Goal: Use online tool/utility: Utilize a website feature to perform a specific function

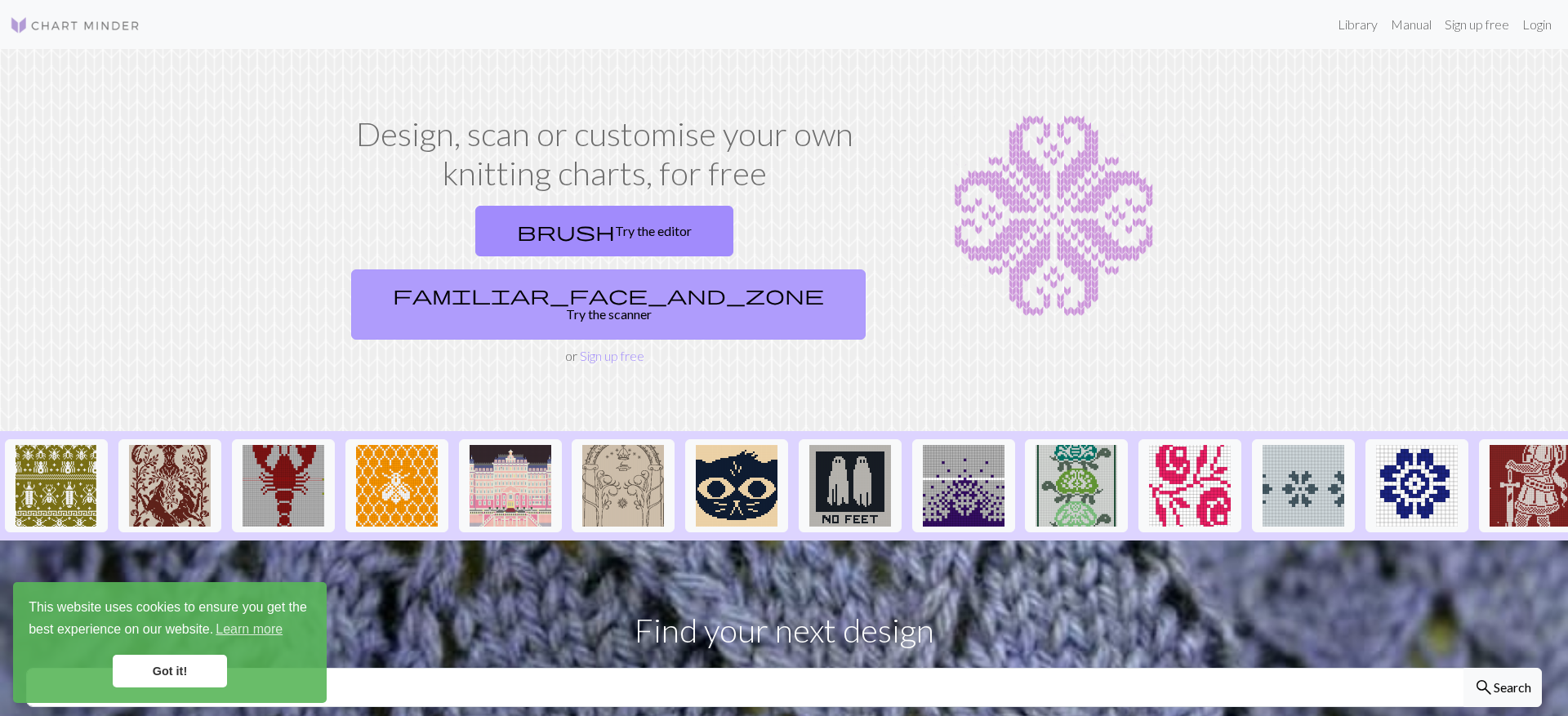
click at [717, 269] on link "familiar_face_and_zone Try the scanner" at bounding box center [608, 304] width 514 height 71
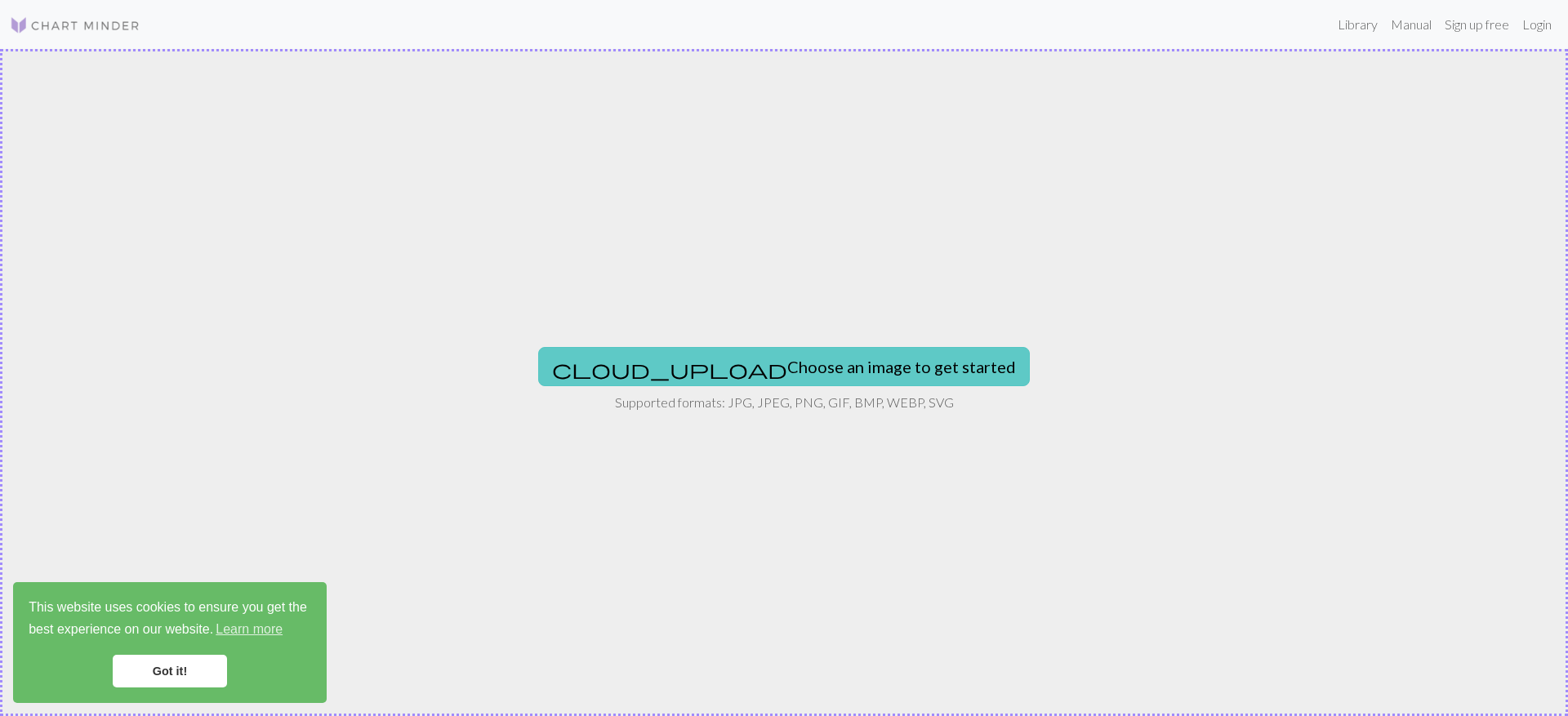
click at [766, 372] on button "cloud_upload Choose an image to get started" at bounding box center [784, 366] width 492 height 39
click at [744, 364] on button "cloud_upload Choose an image to get started" at bounding box center [784, 366] width 492 height 39
type input "C:\fakepath\IMG_3213.webp"
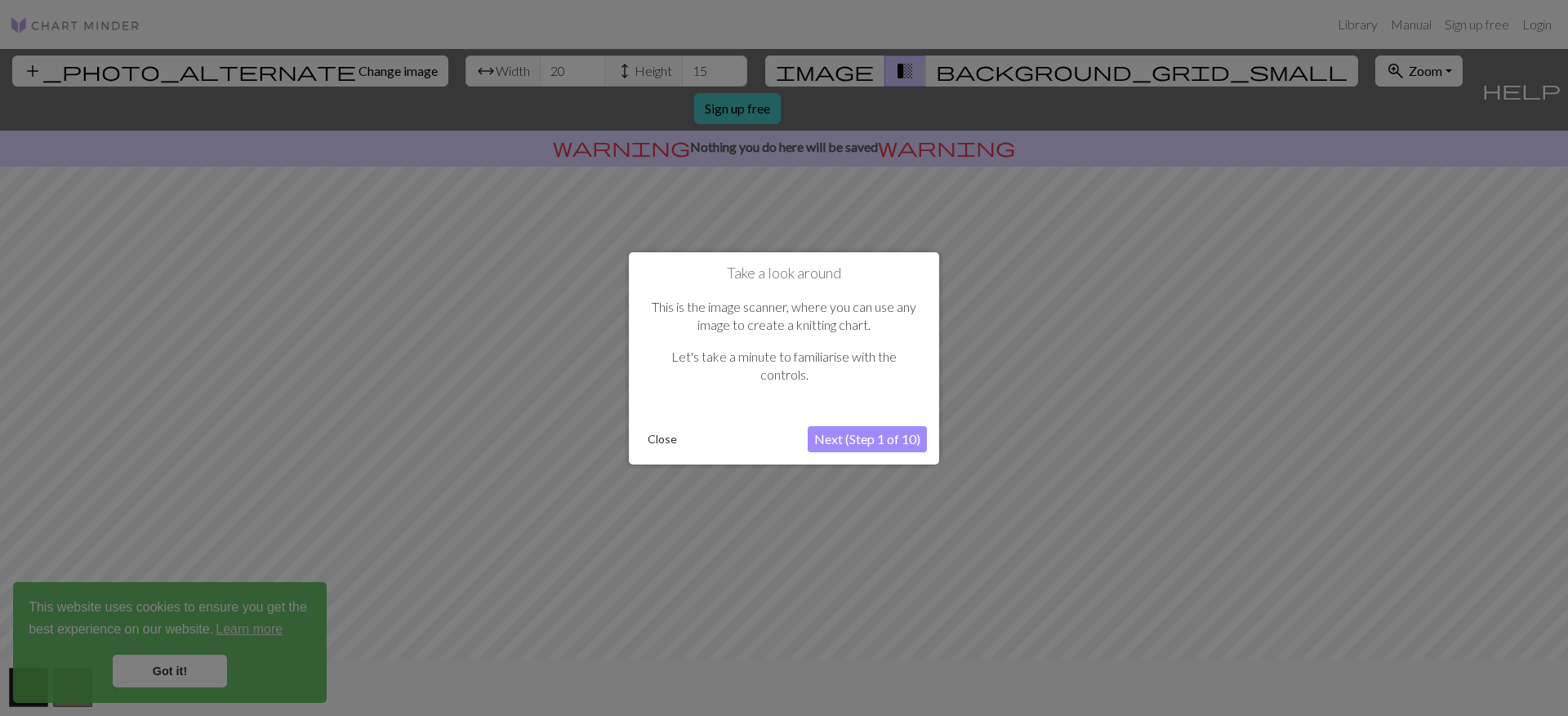
click at [863, 436] on button "Next (Step 1 of 10)" at bounding box center [867, 439] width 119 height 26
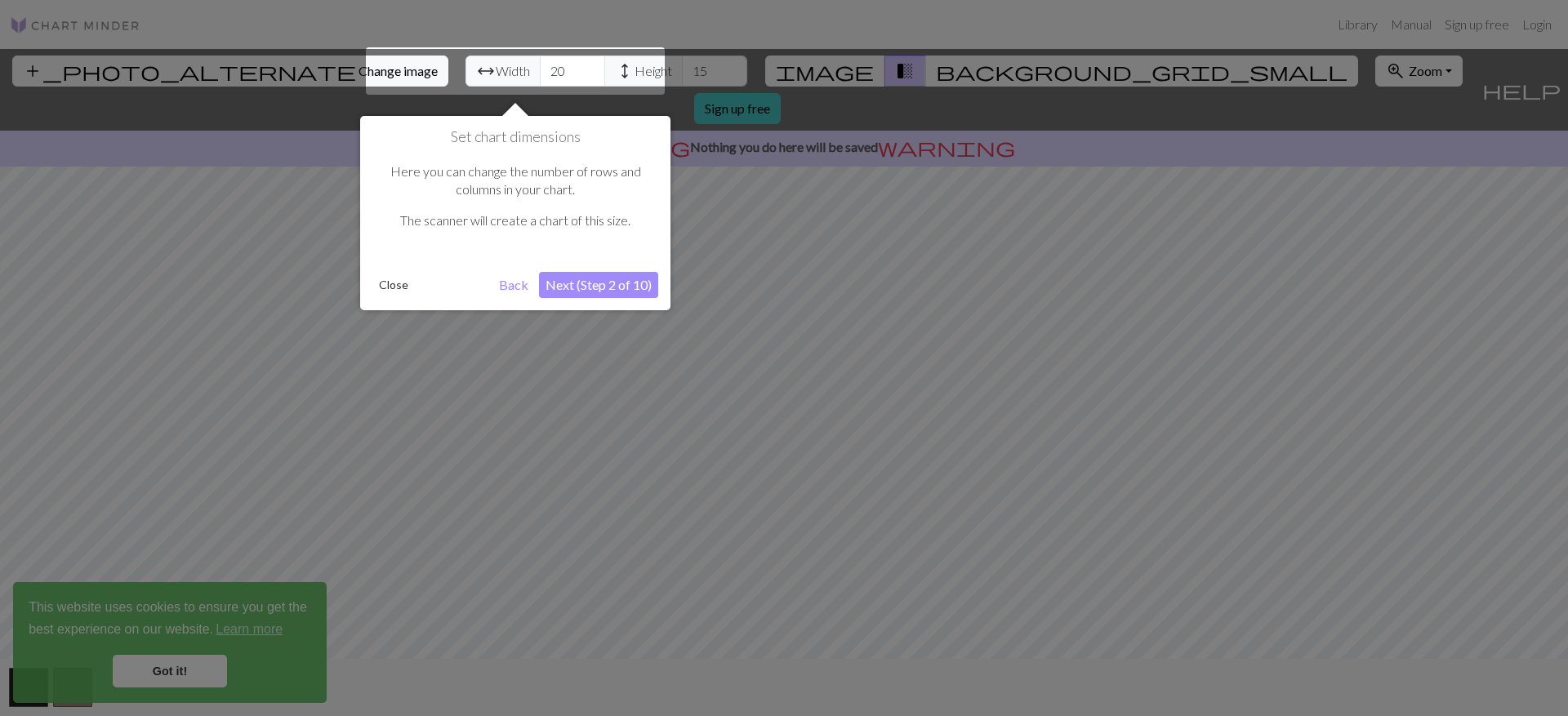
click at [588, 284] on button "Next (Step 2 of 10)" at bounding box center [598, 285] width 119 height 26
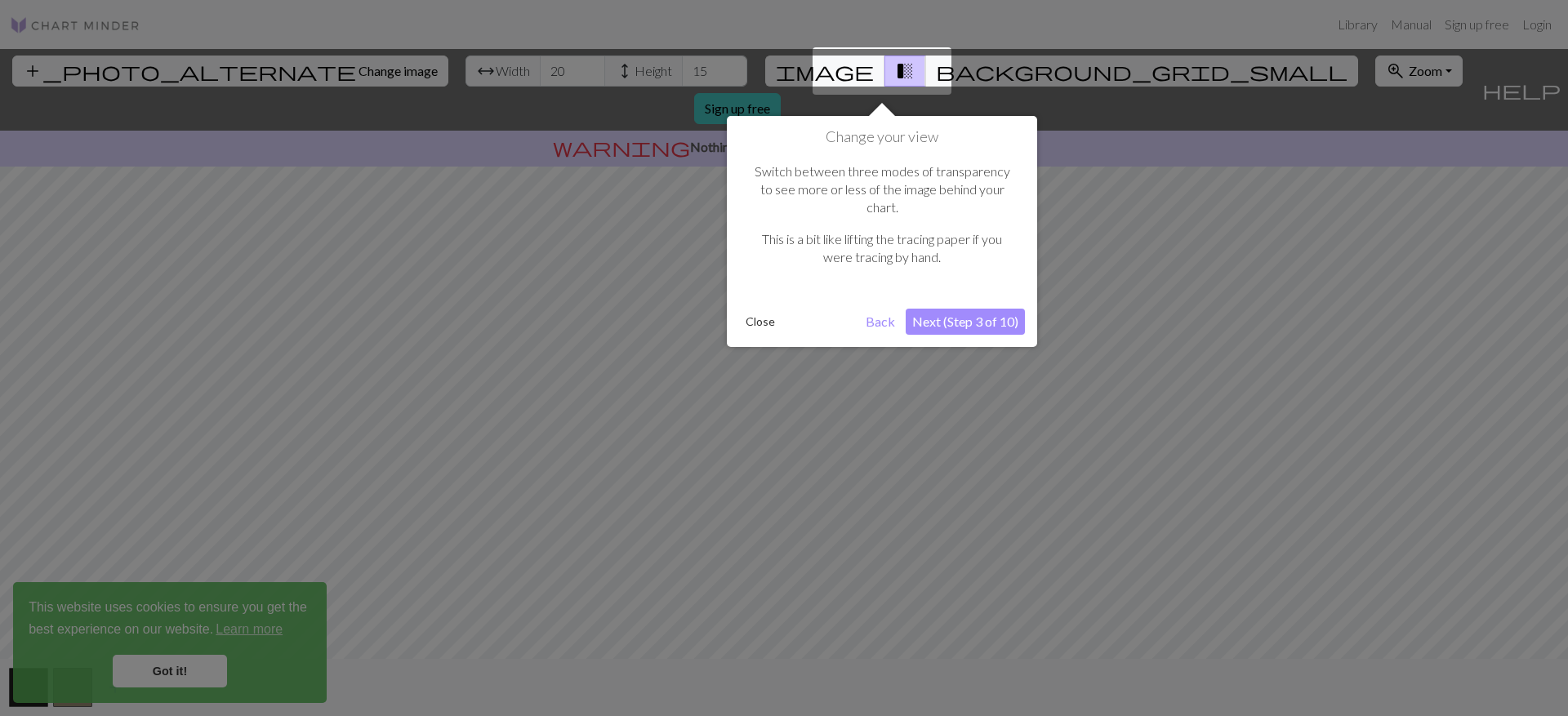
click at [962, 308] on button "Next (Step 3 of 10)" at bounding box center [965, 321] width 119 height 26
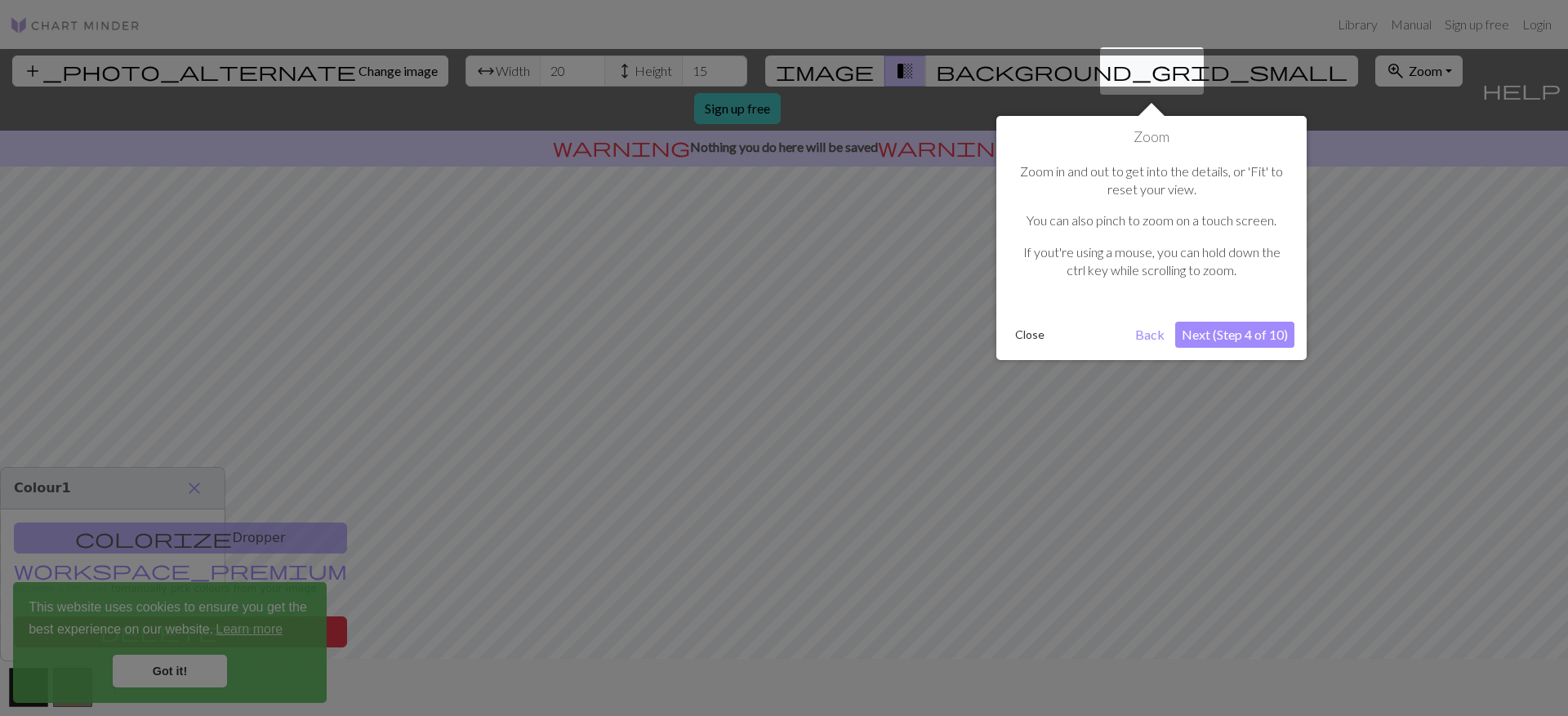
click at [1235, 330] on button "Next (Step 4 of 10)" at bounding box center [1234, 334] width 119 height 26
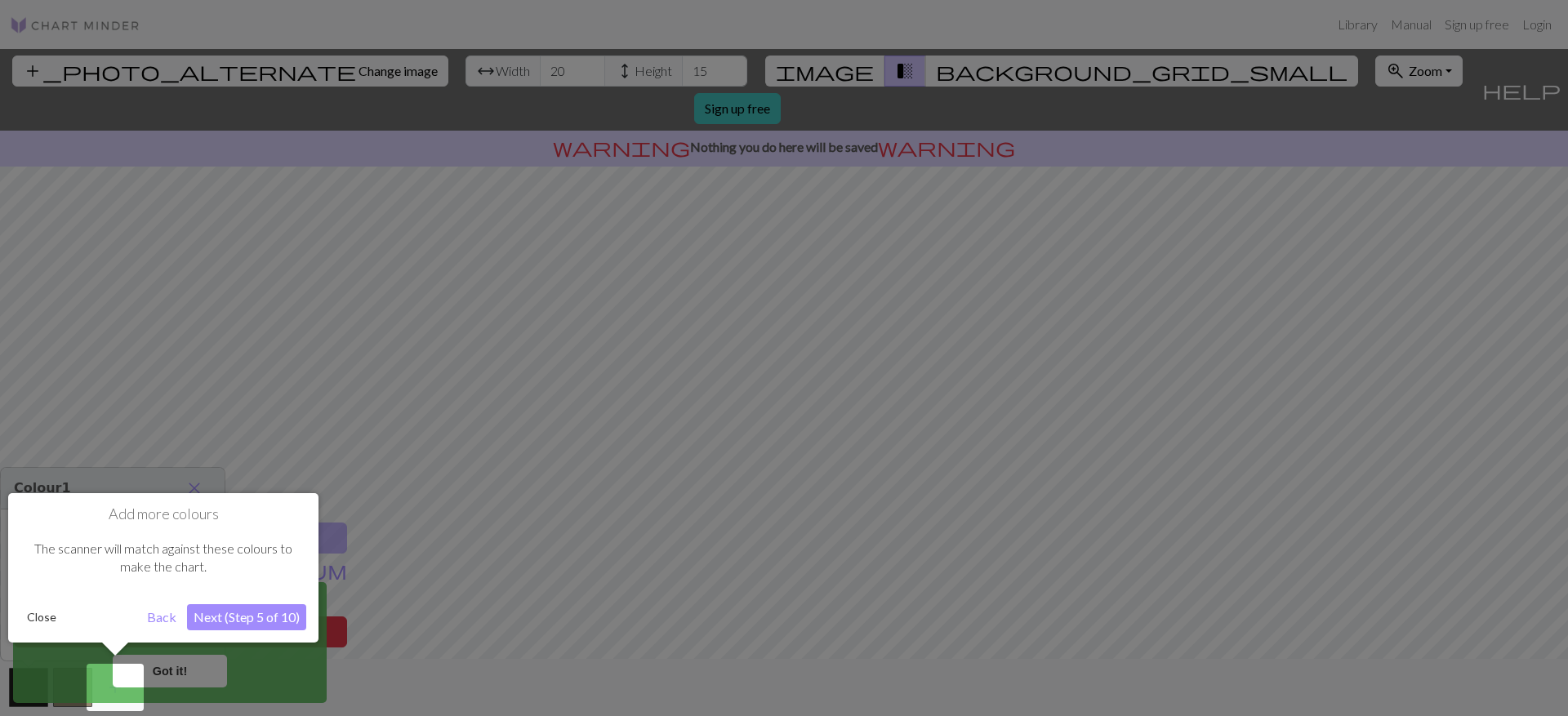
click at [234, 617] on button "Next (Step 5 of 10)" at bounding box center [247, 617] width 119 height 26
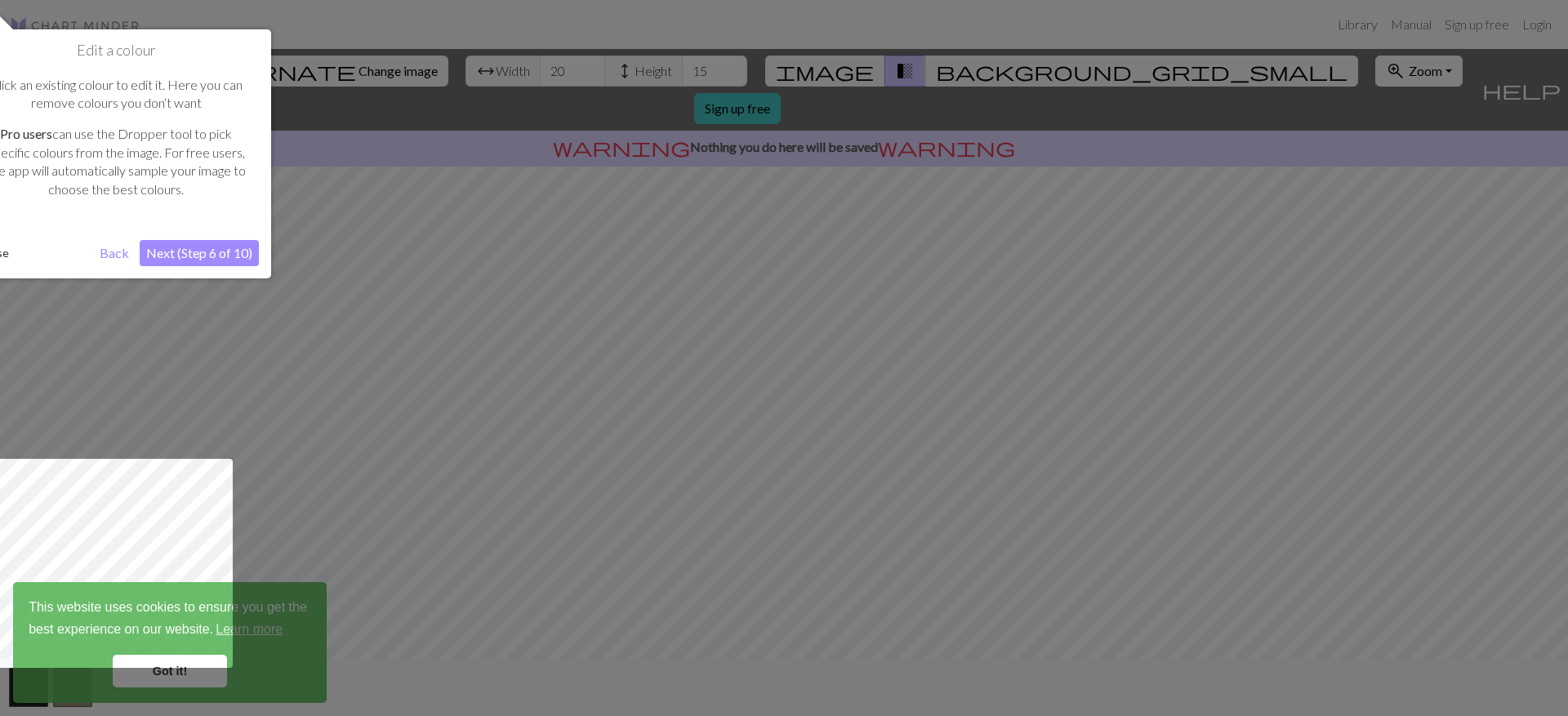
click at [201, 256] on button "Next (Step 6 of 10)" at bounding box center [199, 253] width 119 height 26
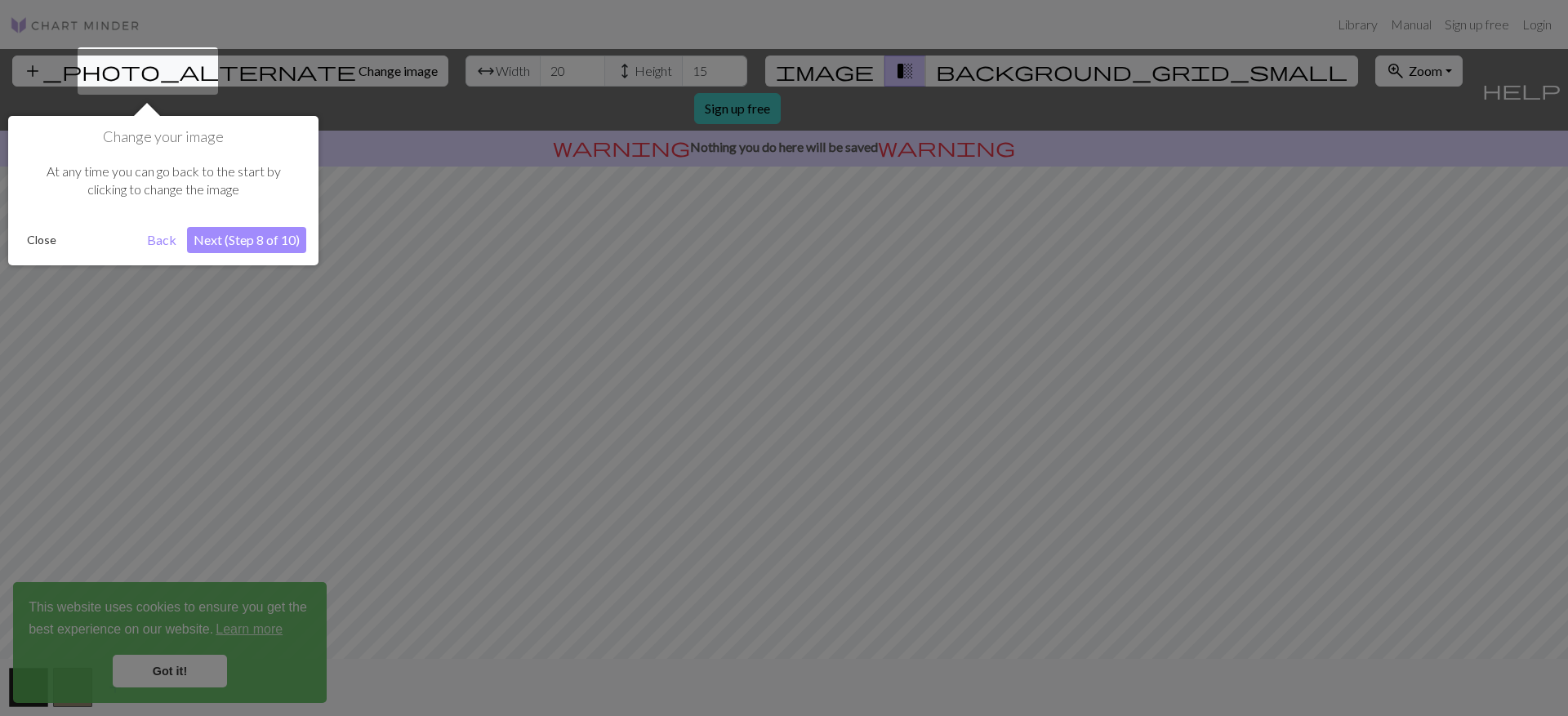
click at [248, 240] on button "Next (Step 8 of 10)" at bounding box center [247, 240] width 119 height 26
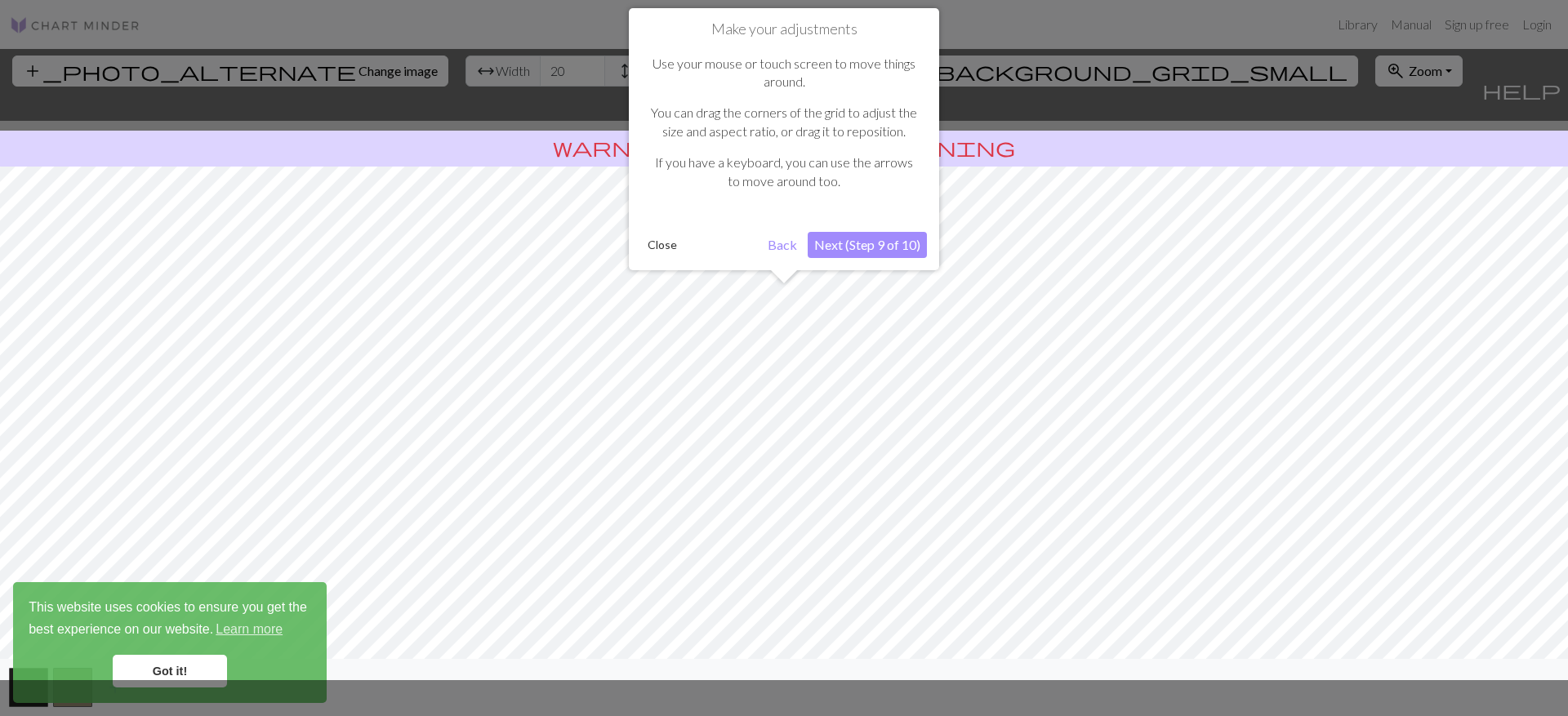
click at [855, 250] on button "Next (Step 9 of 10)" at bounding box center [867, 245] width 119 height 26
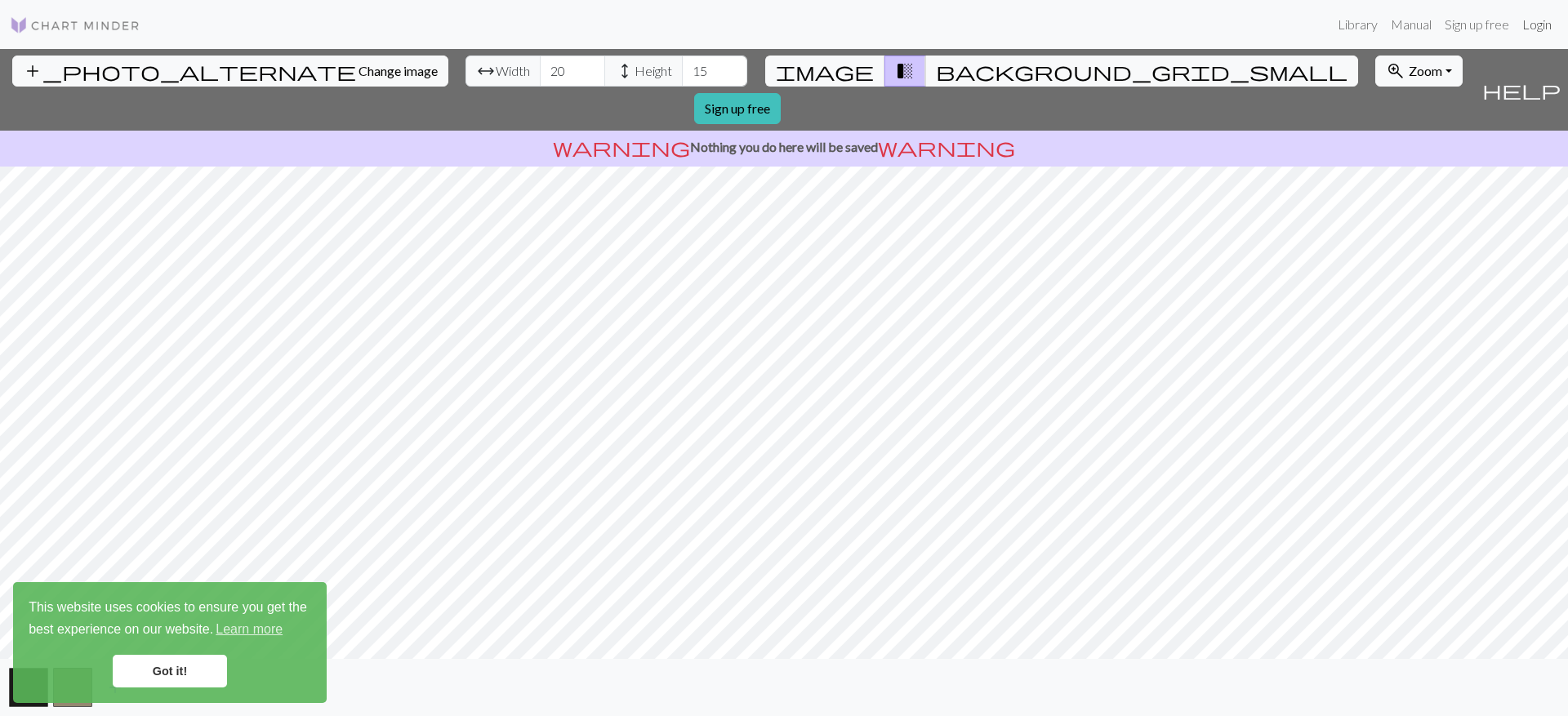
click at [1536, 30] on link "Login" at bounding box center [1537, 24] width 43 height 32
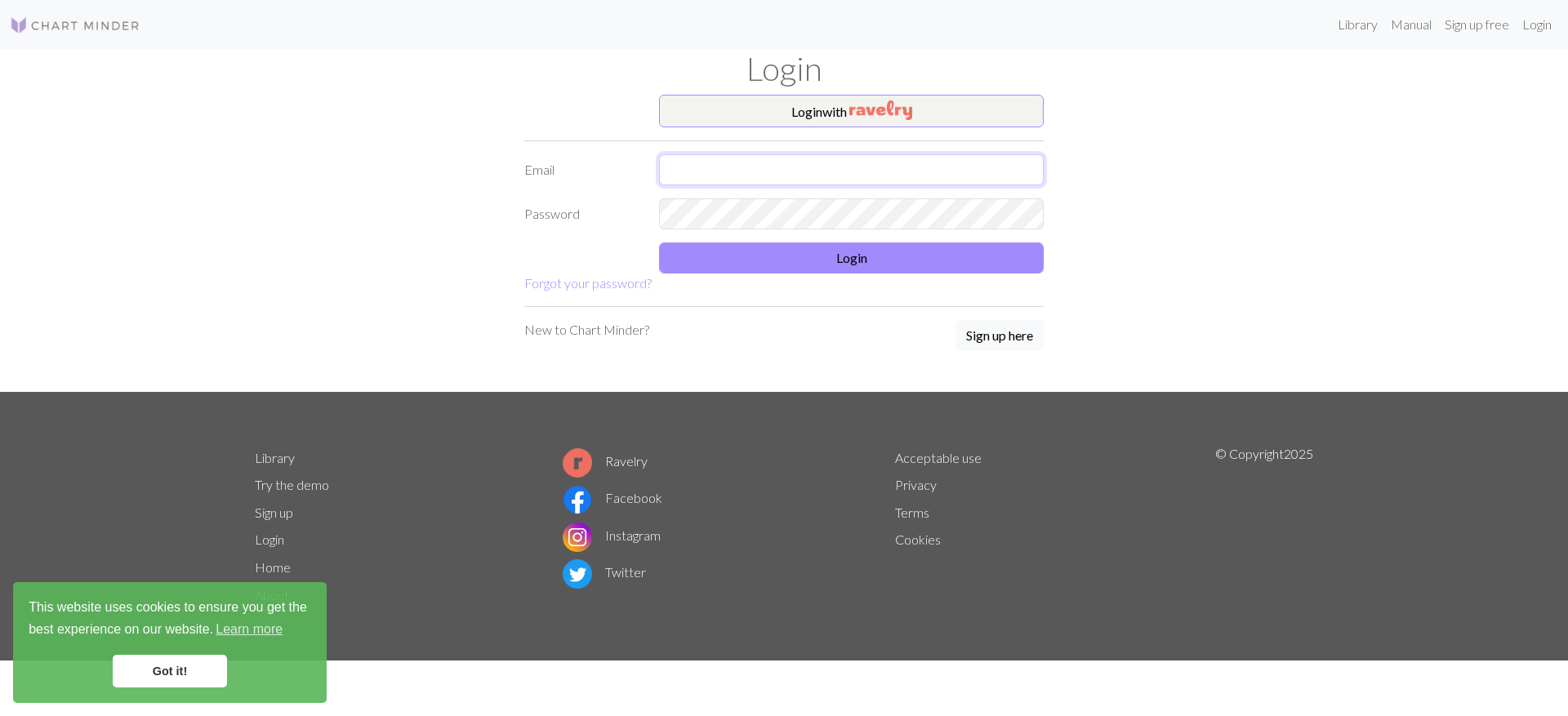
click at [844, 170] on input "text" at bounding box center [851, 170] width 384 height 31
click at [844, 105] on button "Login with" at bounding box center [851, 111] width 384 height 32
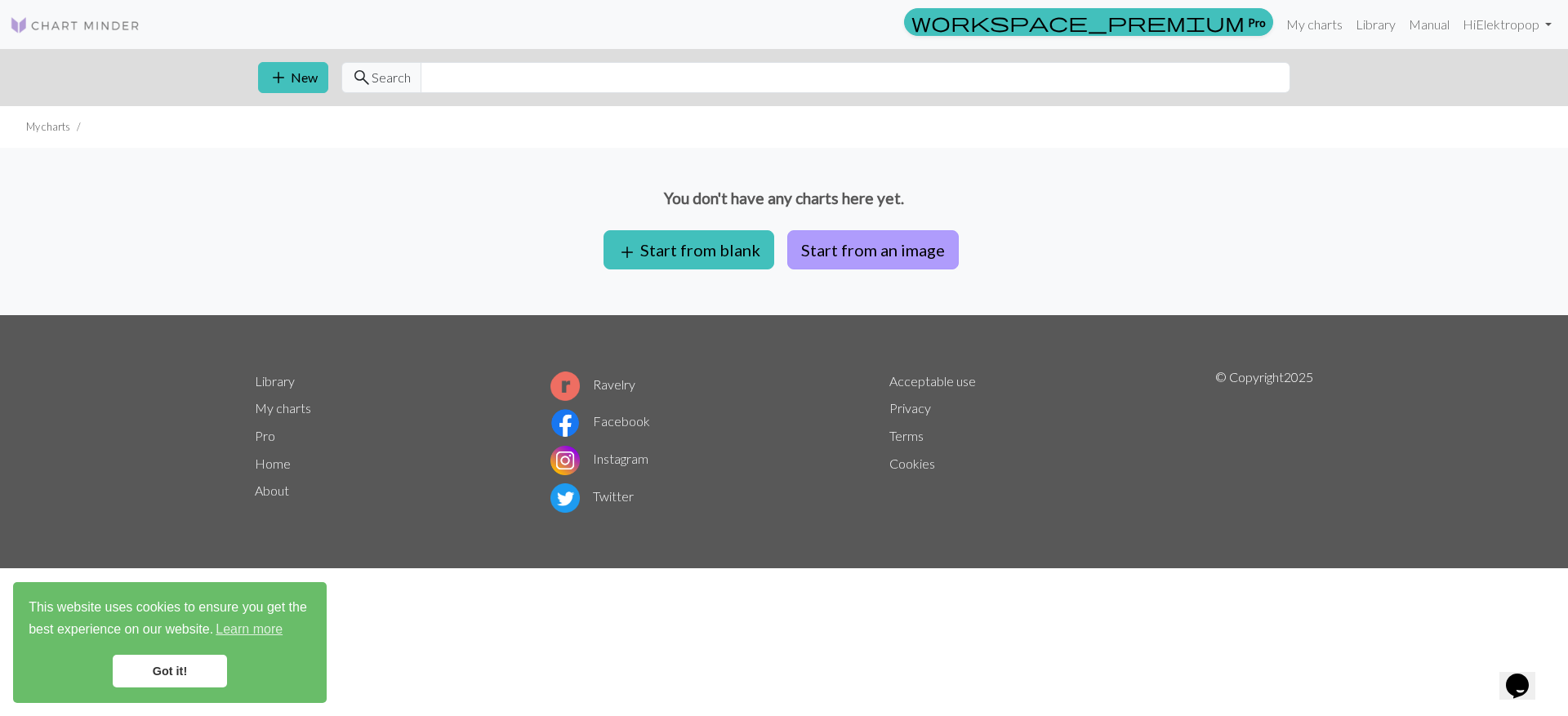
click at [874, 255] on button "Start from an image" at bounding box center [872, 249] width 172 height 39
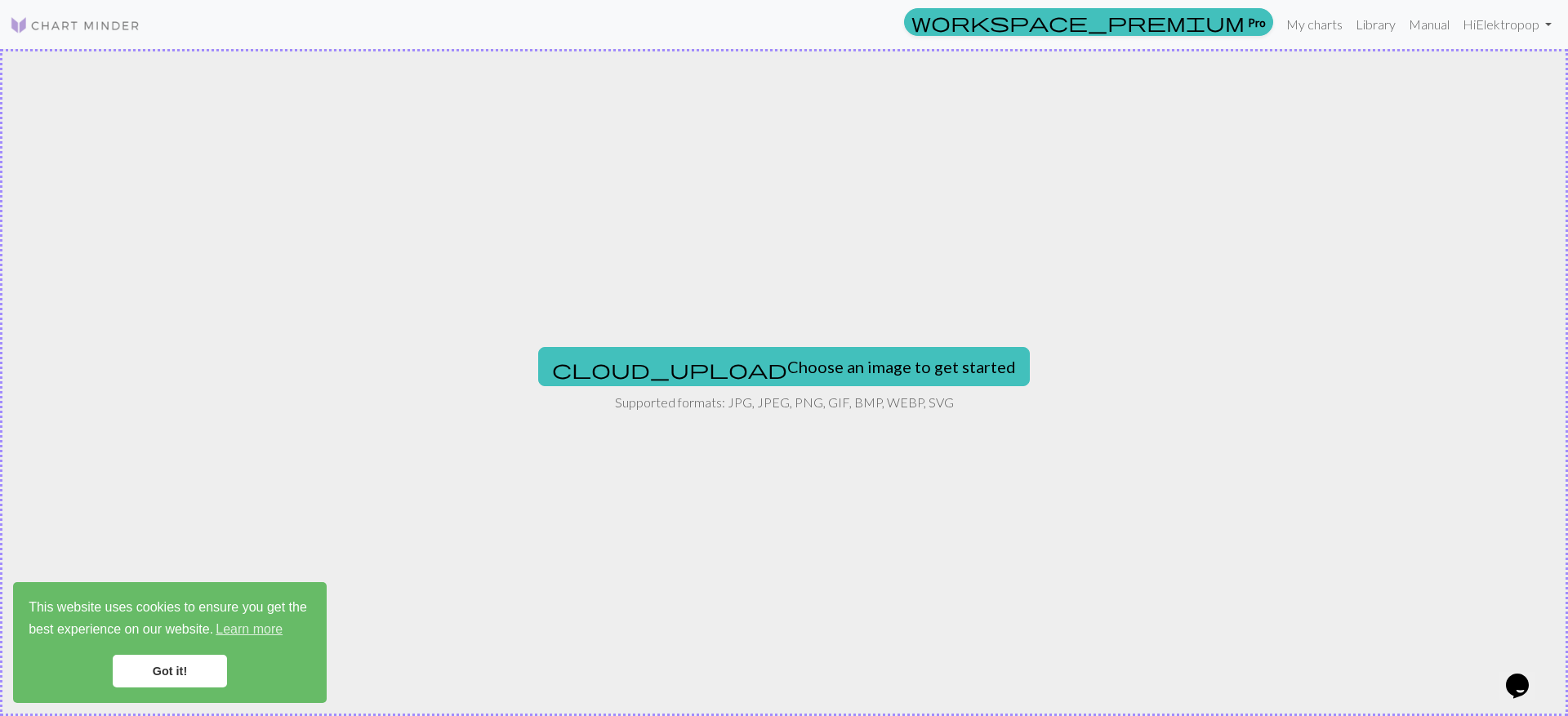
click at [131, 679] on link "Got it!" at bounding box center [169, 670] width 114 height 32
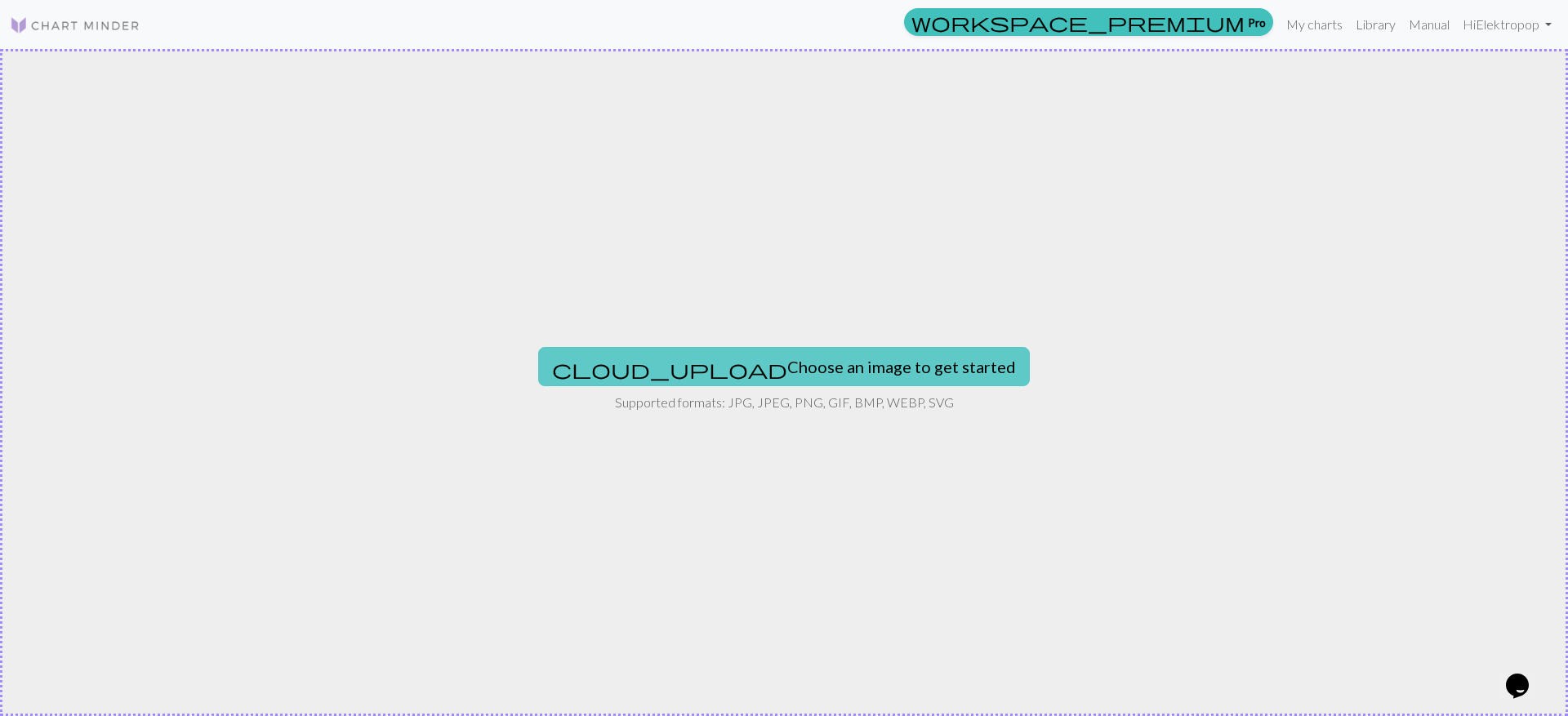
click at [778, 372] on button "cloud_upload Choose an image to get started" at bounding box center [784, 366] width 492 height 39
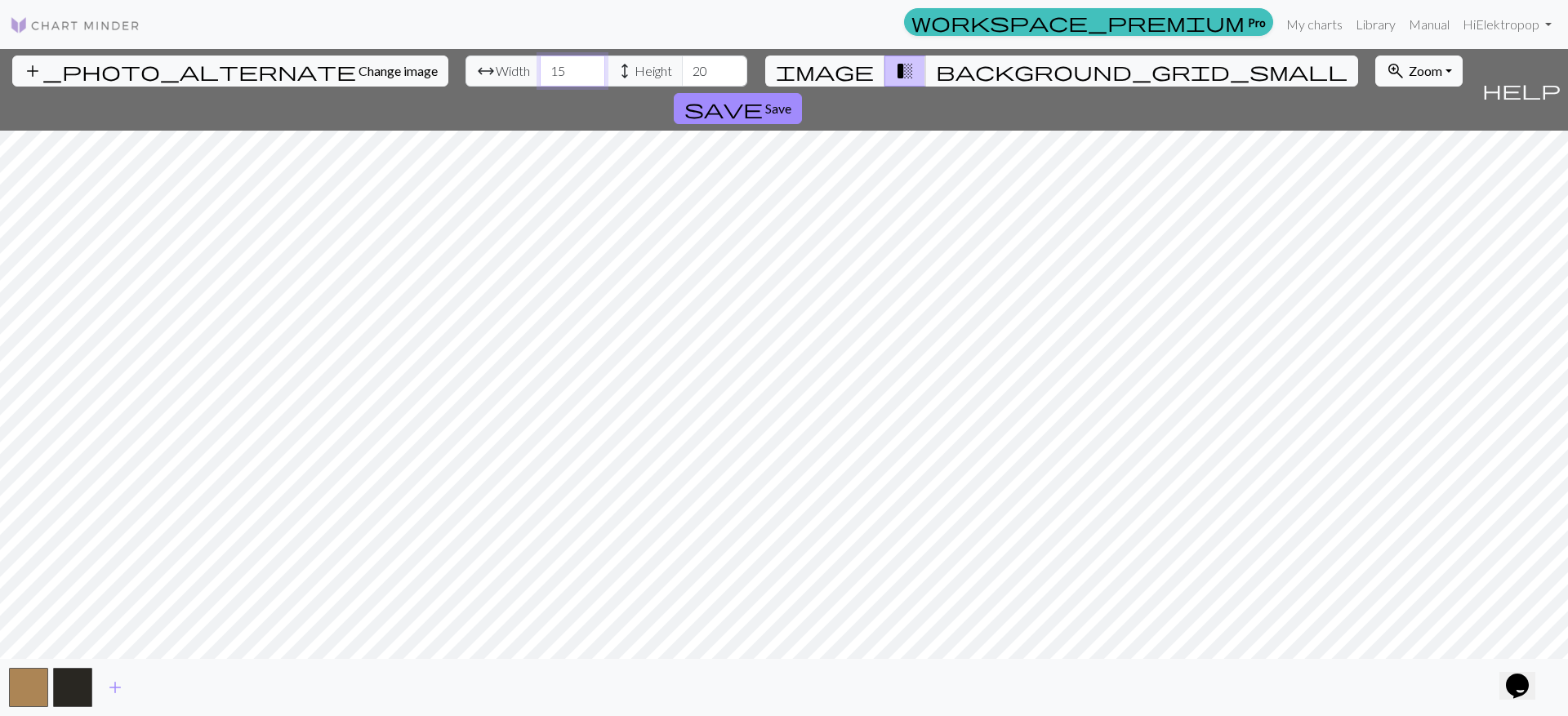
drag, startPoint x: 484, startPoint y: 73, endPoint x: 492, endPoint y: 66, distance: 10.6
click at [540, 74] on input "15" at bounding box center [572, 71] width 65 height 31
click at [476, 72] on span "arrow_range" at bounding box center [485, 71] width 19 height 23
drag, startPoint x: 481, startPoint y: 71, endPoint x: 460, endPoint y: 73, distance: 21.1
click at [540, 73] on input "15" at bounding box center [572, 71] width 65 height 31
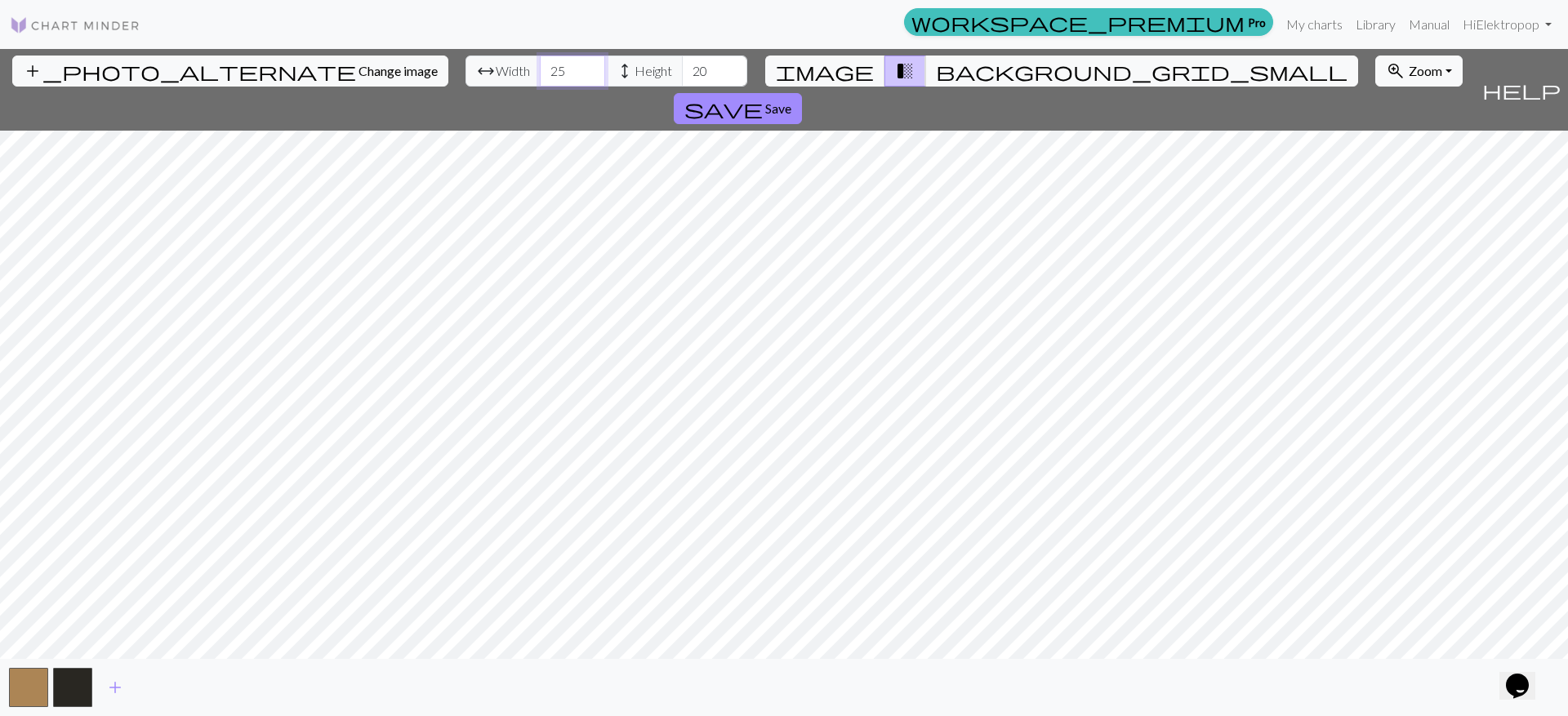
type input "2"
type input "35"
drag, startPoint x: 625, startPoint y: 71, endPoint x: 602, endPoint y: 71, distance: 23.0
click at [682, 71] on input "20" at bounding box center [714, 71] width 65 height 31
type input "40"
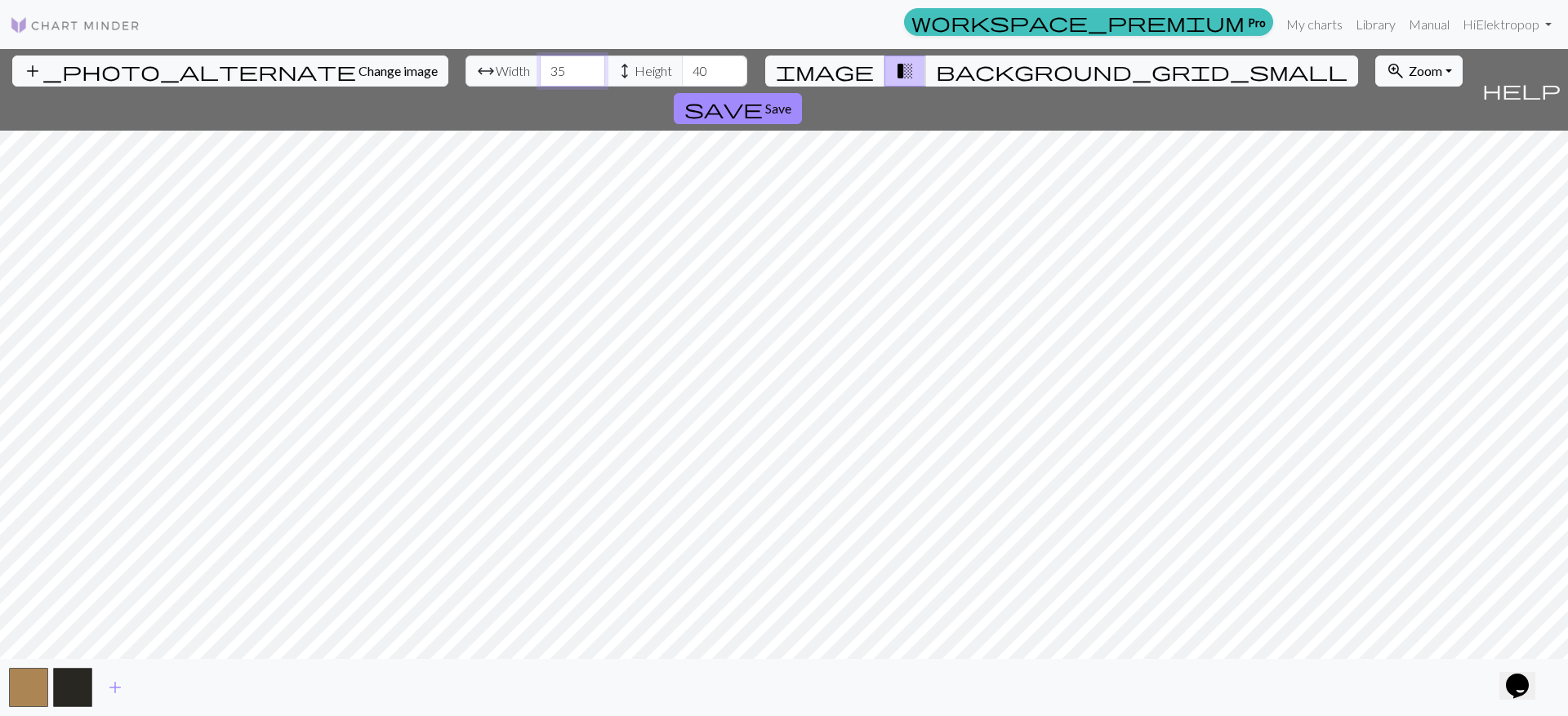
drag, startPoint x: 479, startPoint y: 68, endPoint x: 457, endPoint y: 70, distance: 22.1
click at [540, 70] on input "35" at bounding box center [572, 71] width 65 height 31
type input "45"
drag, startPoint x: 616, startPoint y: 70, endPoint x: 605, endPoint y: 71, distance: 11.0
click at [682, 70] on input "40" at bounding box center [714, 71] width 65 height 31
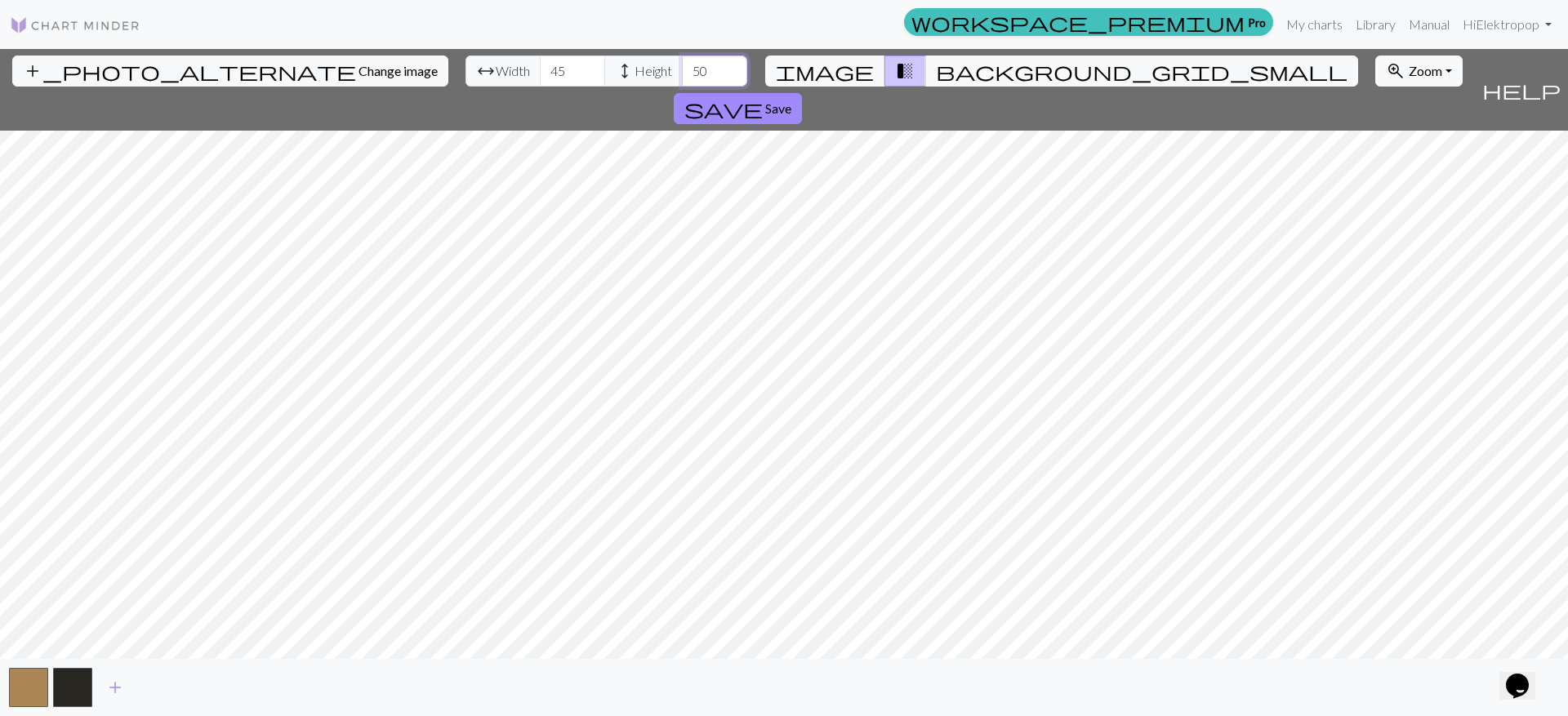
type input "50"
drag, startPoint x: 472, startPoint y: 69, endPoint x: 464, endPoint y: 62, distance: 10.6
click at [540, 69] on input "45" at bounding box center [572, 71] width 65 height 31
type input "55"
drag, startPoint x: 611, startPoint y: 65, endPoint x: 597, endPoint y: 68, distance: 14.3
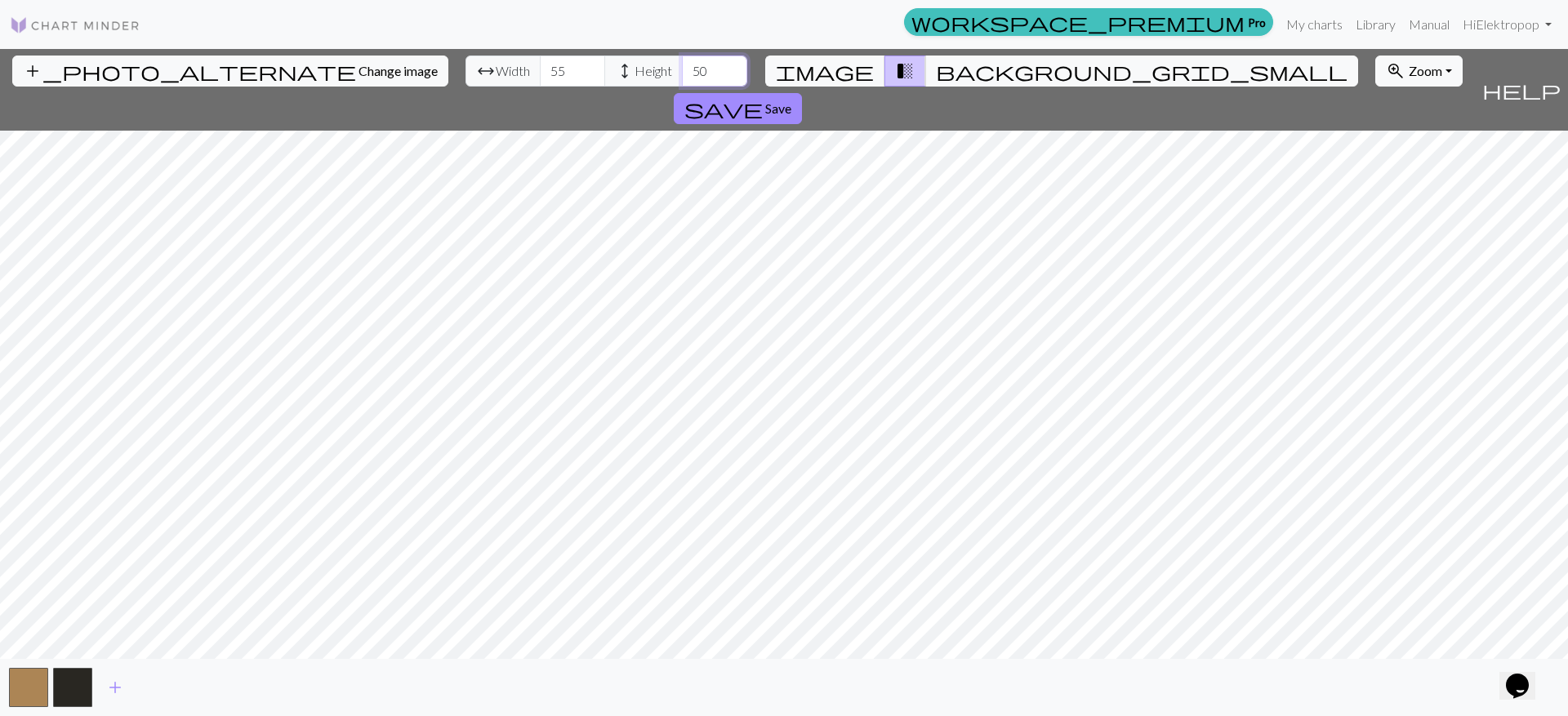
click at [682, 66] on input "50" at bounding box center [714, 71] width 65 height 31
type input "60"
click at [32, 679] on button "button" at bounding box center [28, 686] width 39 height 39
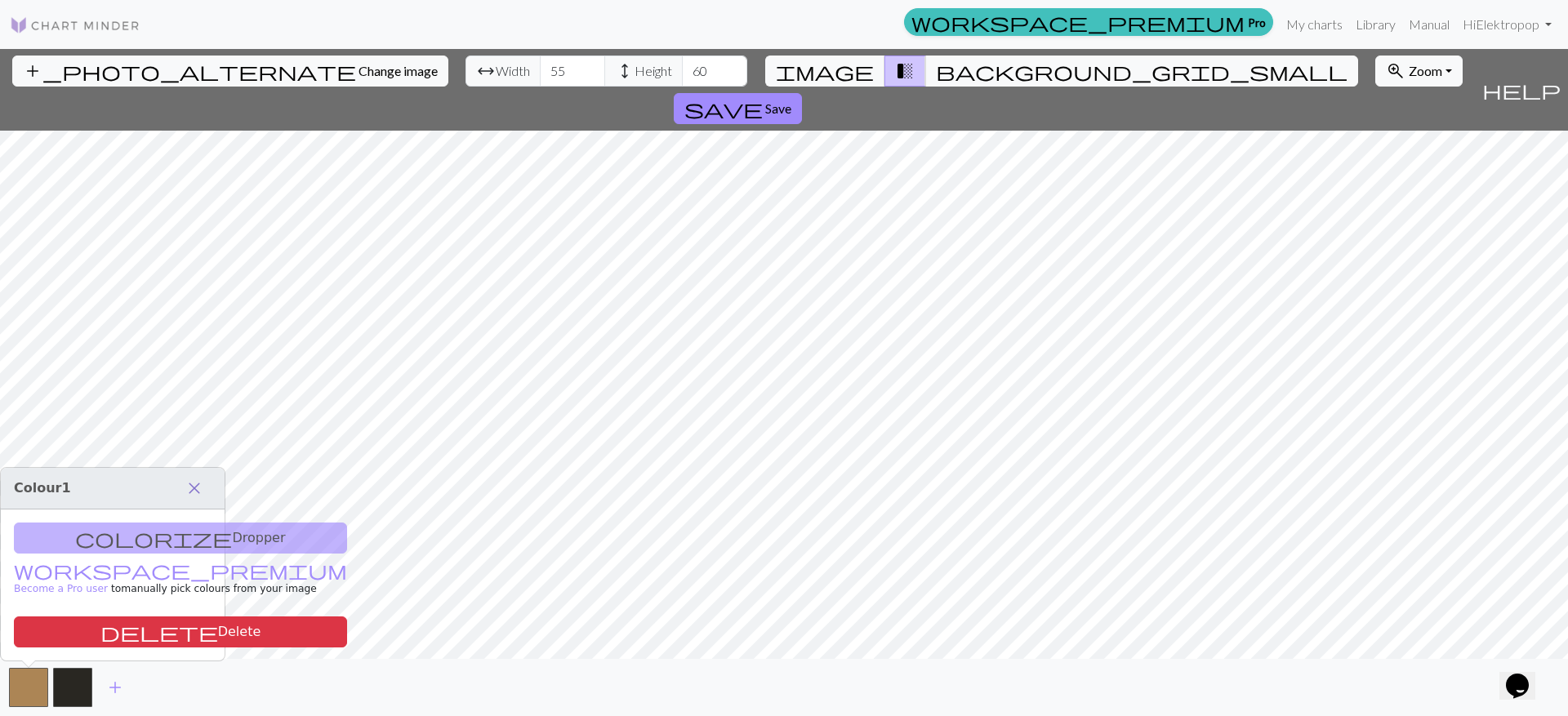
click at [191, 490] on span "close" at bounding box center [194, 488] width 19 height 23
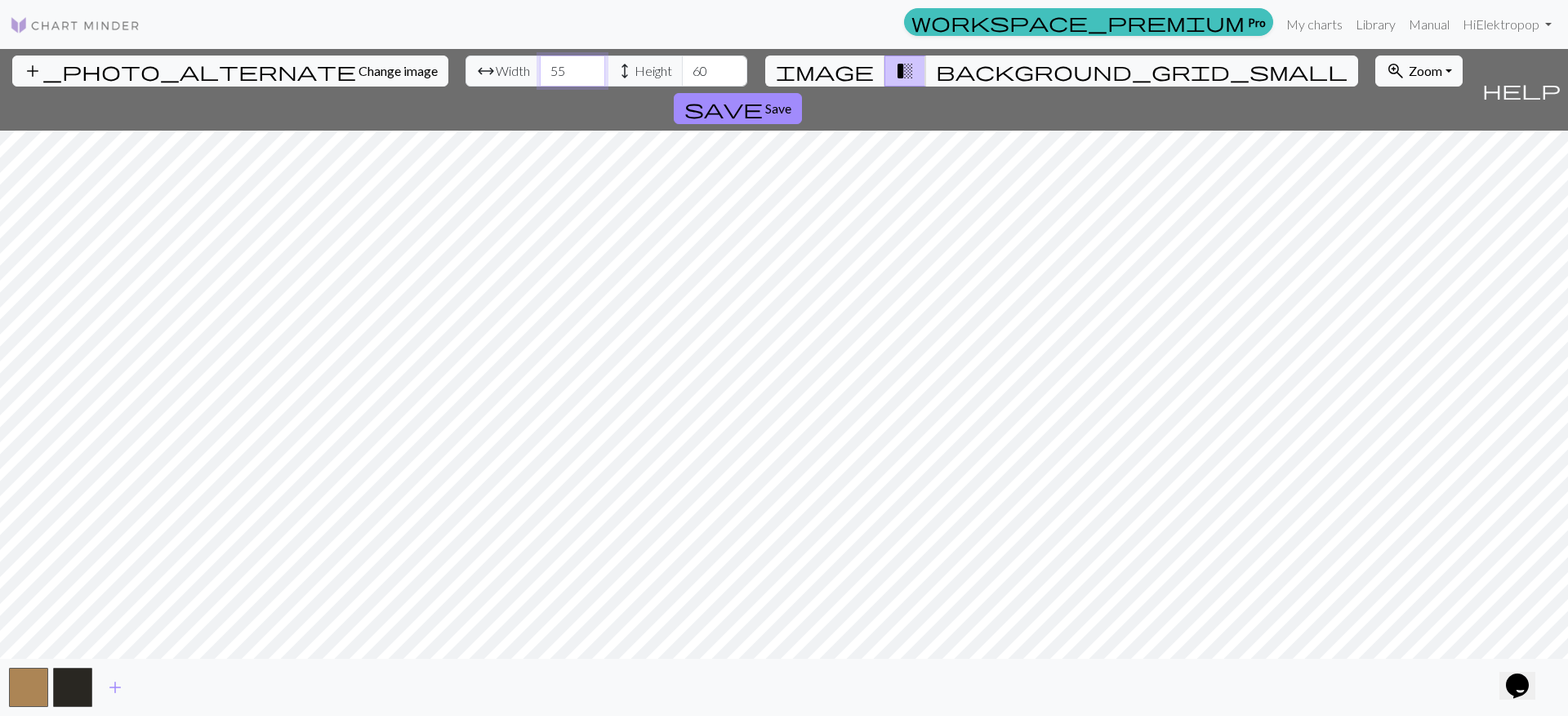
drag, startPoint x: 487, startPoint y: 66, endPoint x: 463, endPoint y: 68, distance: 24.1
click at [540, 68] on input "55" at bounding box center [572, 71] width 65 height 31
type input "105"
drag, startPoint x: 613, startPoint y: 71, endPoint x: 603, endPoint y: 71, distance: 10.0
click at [682, 71] on input "60" at bounding box center [714, 71] width 65 height 31
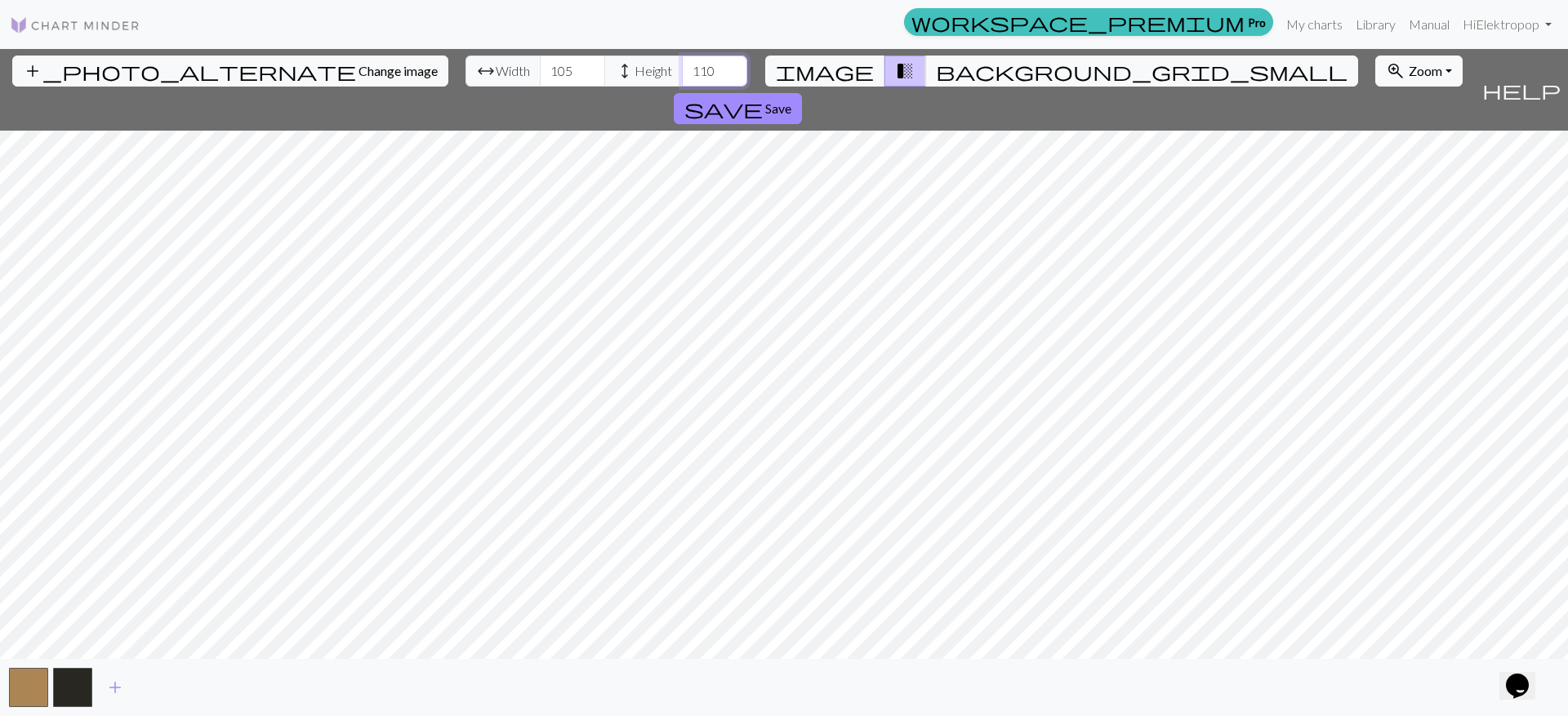
type input "110"
click at [802, 93] on button "save Save" at bounding box center [737, 109] width 128 height 31
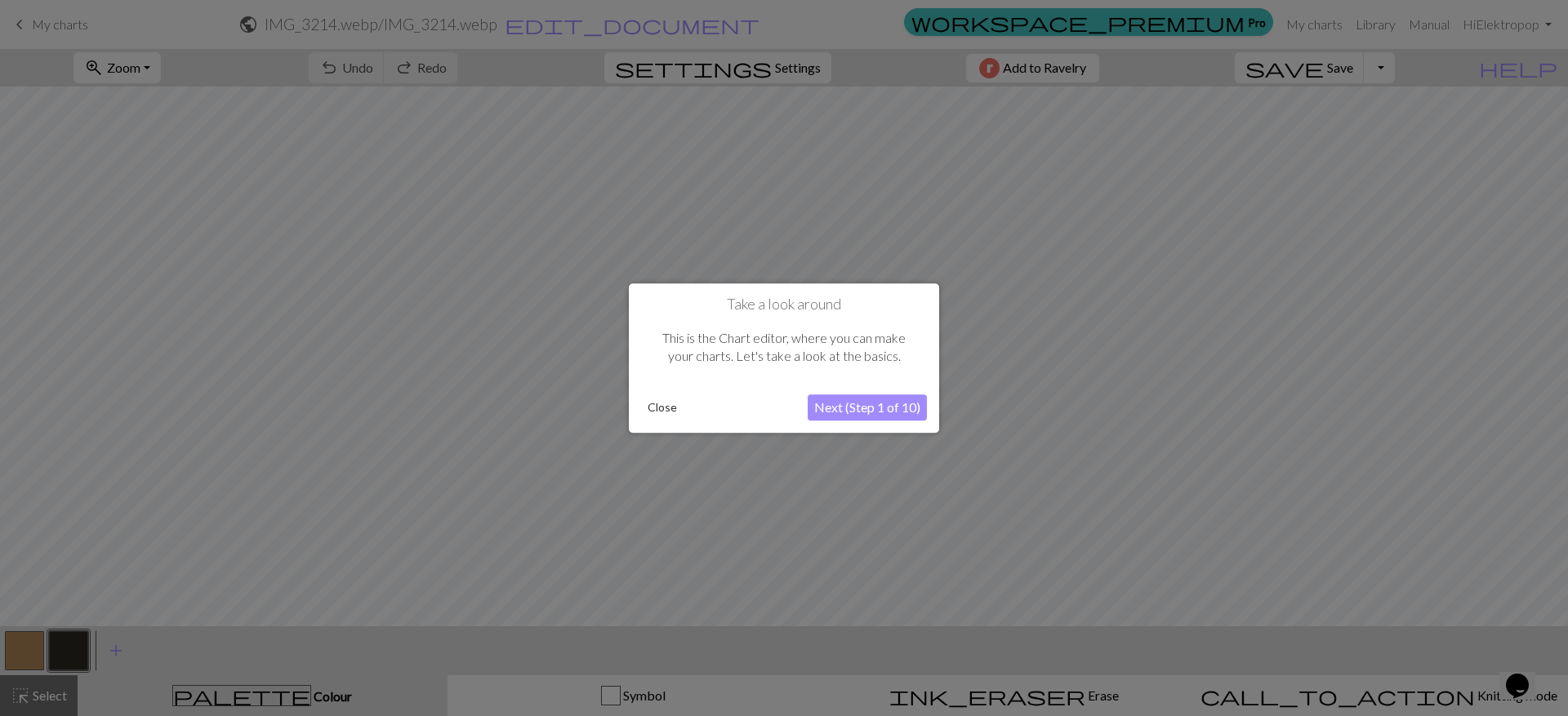
click at [862, 408] on button "Next (Step 1 of 10)" at bounding box center [867, 408] width 119 height 26
